Goal: Task Accomplishment & Management: Use online tool/utility

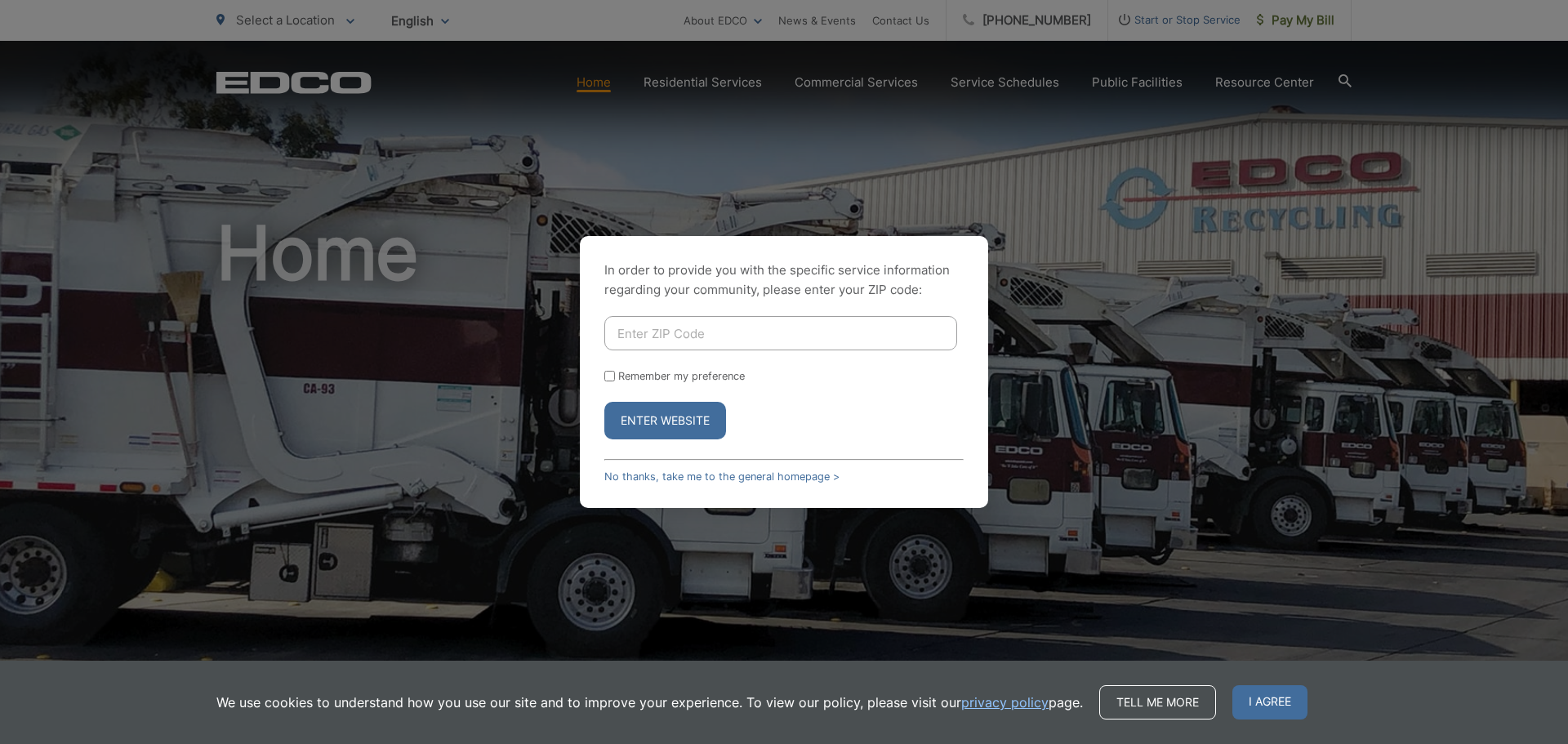
click at [690, 422] on button "Enter Website" at bounding box center [665, 420] width 121 height 38
click at [1276, 706] on span "I agree" at bounding box center [1269, 703] width 75 height 35
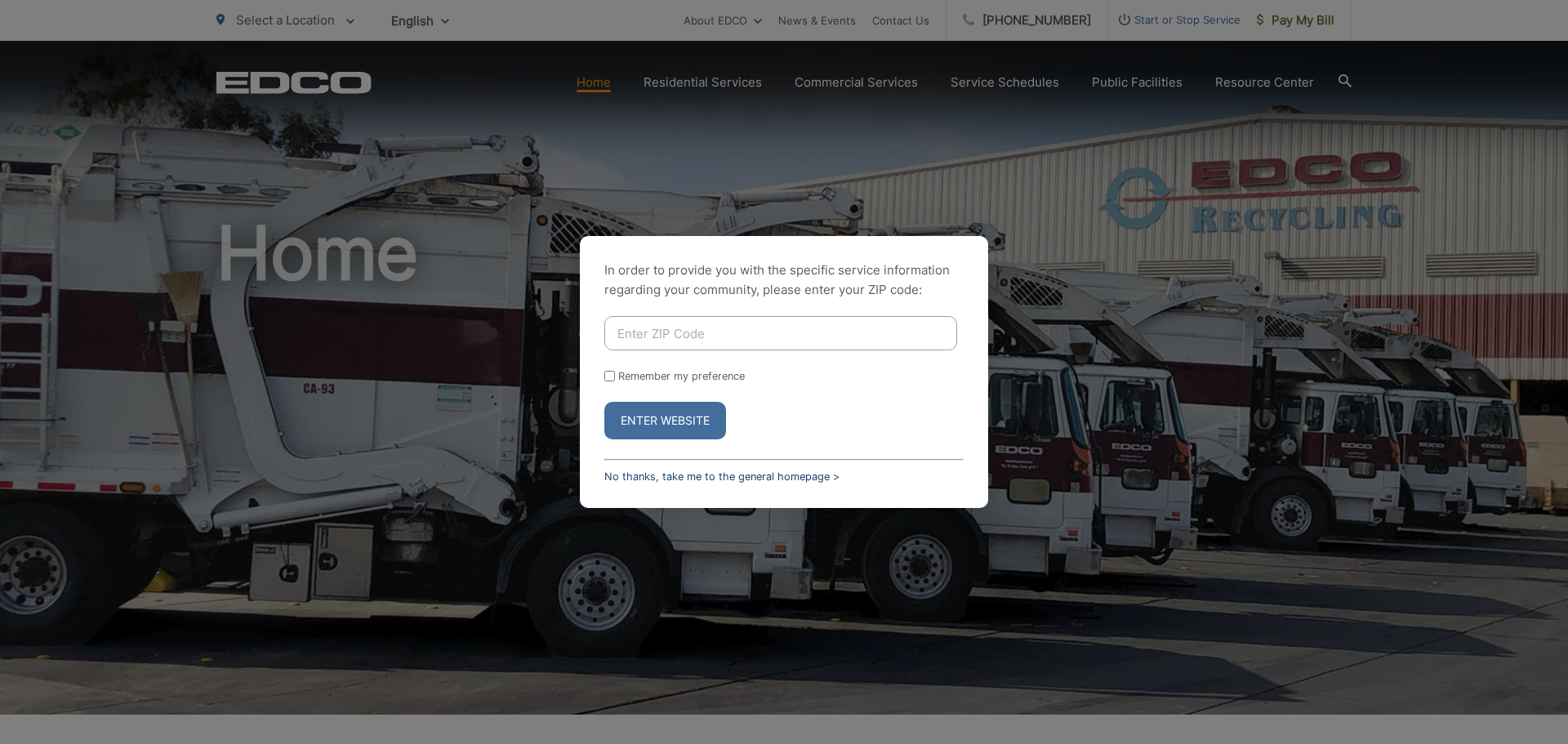
click at [638, 472] on link "No thanks, take me to the general homepage >" at bounding box center [722, 477] width 235 height 13
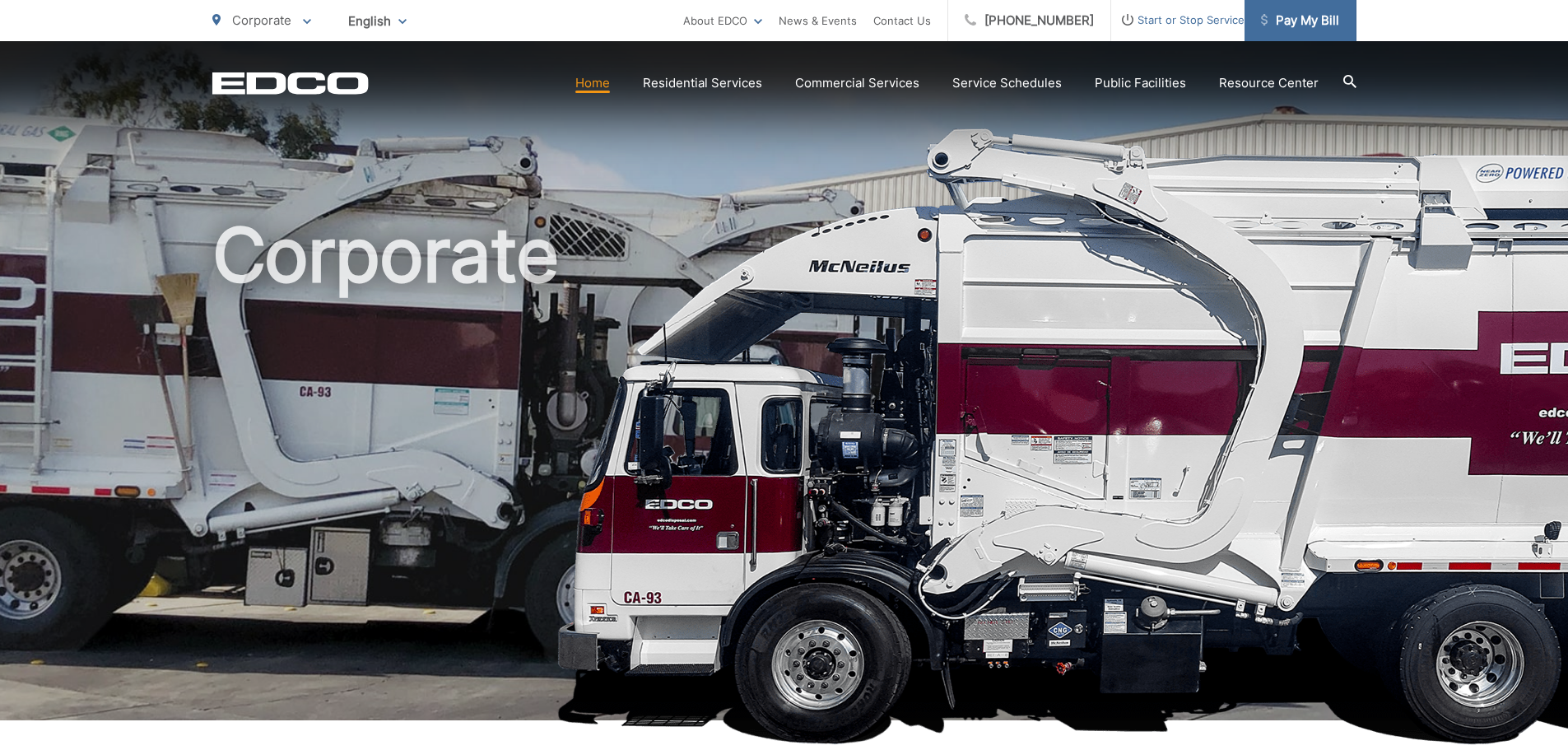
click at [1322, 16] on span "Pay My Bill" at bounding box center [1301, 20] width 78 height 20
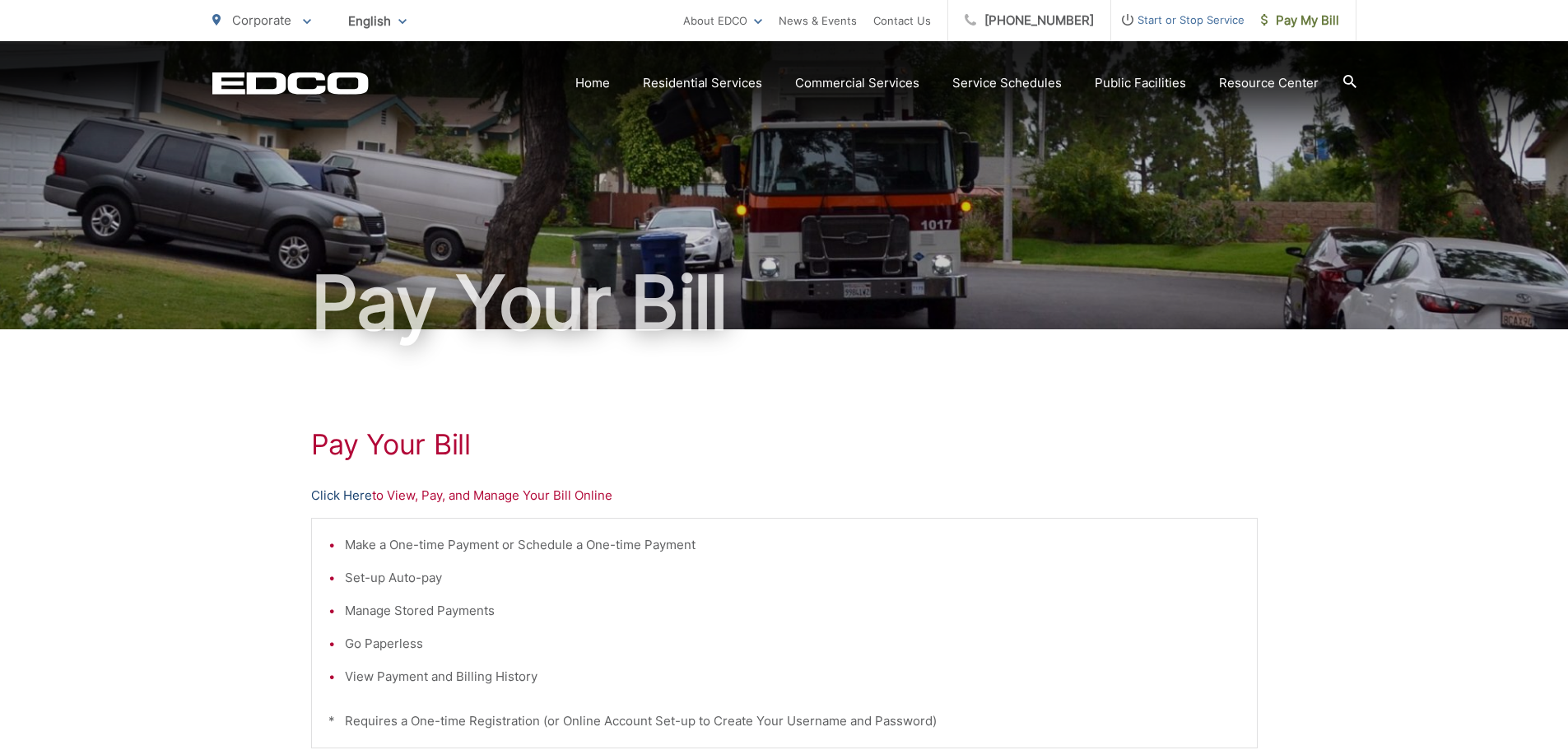
click at [331, 493] on link "Click Here" at bounding box center [342, 495] width 61 height 20
